Goal: Task Accomplishment & Management: Complete application form

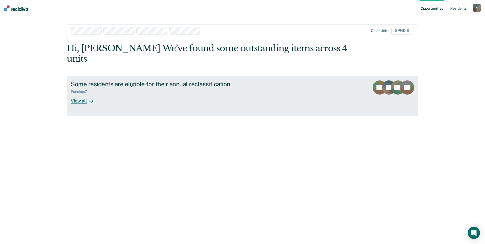
click at [87, 98] on div at bounding box center [90, 101] width 6 height 6
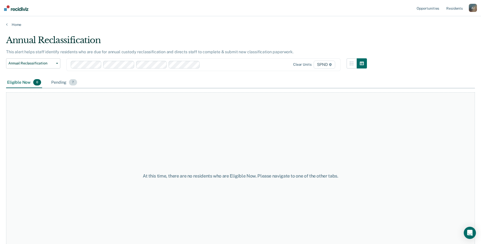
click at [60, 80] on div "Pending 7" at bounding box center [64, 82] width 28 height 11
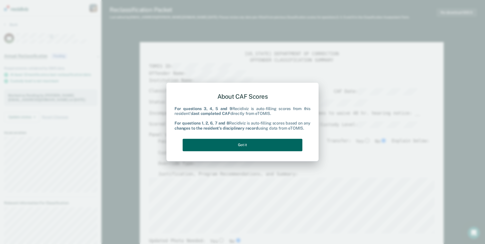
click at [273, 146] on button "Got it" at bounding box center [242, 145] width 120 height 12
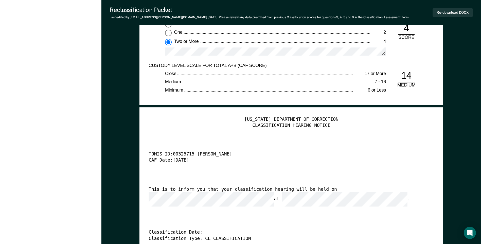
scroll to position [1115, 0]
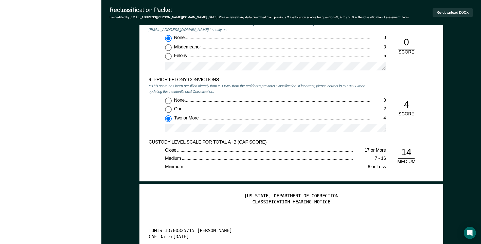
click at [412, 154] on div "14" at bounding box center [406, 152] width 16 height 12
click at [411, 152] on div "14" at bounding box center [406, 152] width 16 height 12
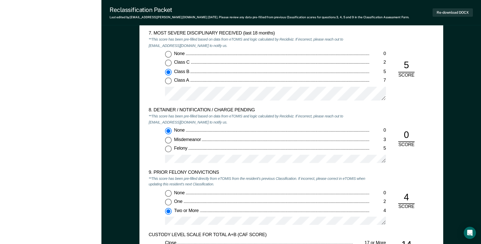
scroll to position [1014, 0]
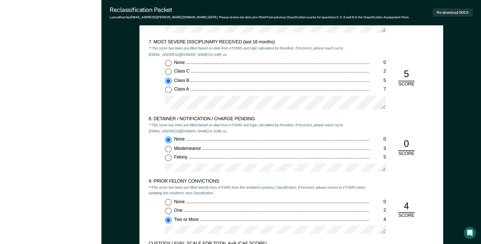
click at [189, 149] on span "Misdemeanor" at bounding box center [188, 147] width 28 height 5
click at [172, 149] on input "Misdemeanor 3" at bounding box center [168, 148] width 7 height 7
type textarea "x"
radio input "false"
radio input "true"
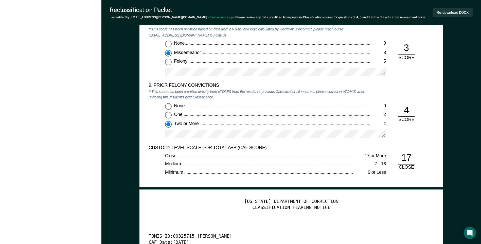
scroll to position [1090, 0]
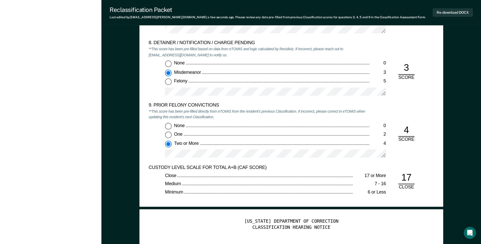
drag, startPoint x: 168, startPoint y: 62, endPoint x: 196, endPoint y: 77, distance: 31.6
click at [168, 63] on input "None 0" at bounding box center [168, 63] width 7 height 7
type textarea "x"
radio input "true"
radio input "false"
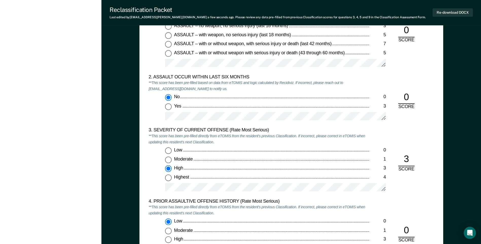
scroll to position [659, 0]
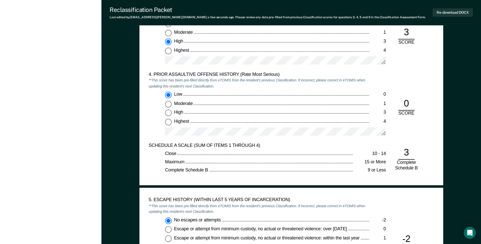
click at [186, 120] on span "Highest" at bounding box center [182, 121] width 16 height 5
click at [172, 120] on input "Highest 4" at bounding box center [168, 122] width 7 height 7
type textarea "x"
radio input "false"
radio input "true"
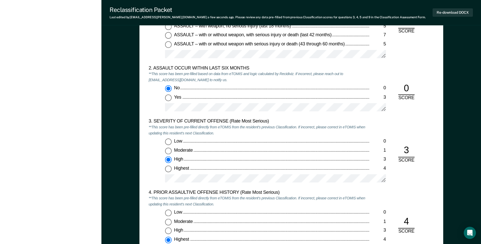
scroll to position [532, 0]
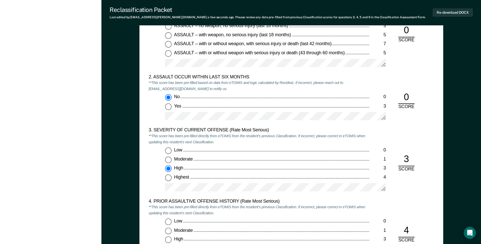
click at [170, 220] on input "Low 0" at bounding box center [168, 221] width 7 height 7
type textarea "x"
radio input "true"
radio input "false"
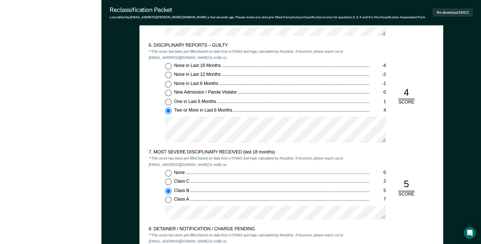
scroll to position [912, 0]
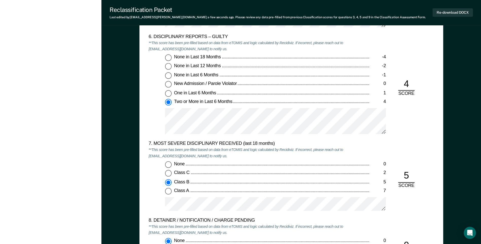
type textarea "x"
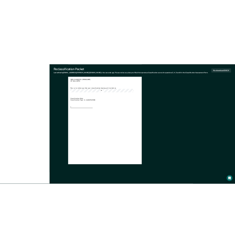
scroll to position [0, 0]
